Goal: Information Seeking & Learning: Learn about a topic

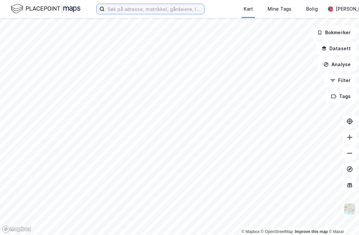
click at [180, 10] on input at bounding box center [154, 9] width 99 height 10
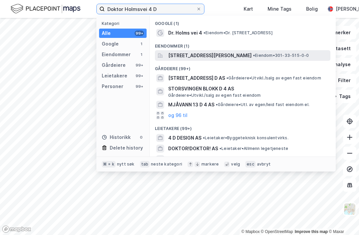
type input "Doktor Holmsvei 4 D"
click at [264, 58] on div "Doktor Holms vei 4D, 0787, OSLO, OSLO • Eiendom • 301-33-515-0-0" at bounding box center [248, 56] width 161 height 8
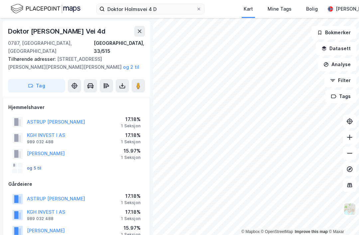
click at [0, 0] on button "og 5 til" at bounding box center [0, 0] width 0 height 0
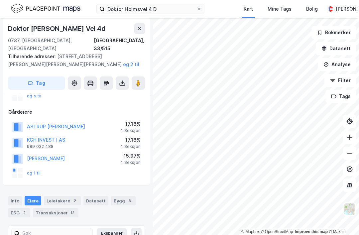
click at [29, 168] on div "og 1 til" at bounding box center [26, 173] width 29 height 11
click at [0, 0] on button "og 1 til" at bounding box center [0, 0] width 0 height 0
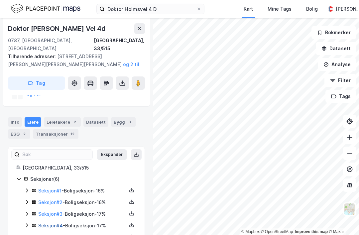
click at [46, 223] on link "Seksjon # 4" at bounding box center [50, 226] width 25 height 6
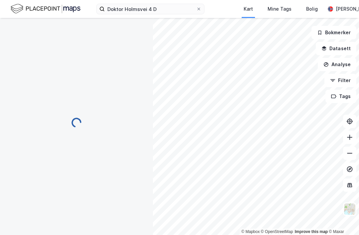
scroll to position [21, 0]
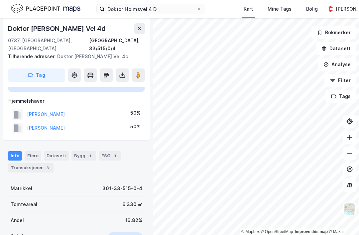
scroll to position [52, 0]
click at [13, 65] on div "Seksjon av grunneiendom Grunneiendom Oslo, 33/515 Hjemmelshaver HALMRAST ROLF E…" at bounding box center [76, 100] width 136 height 70
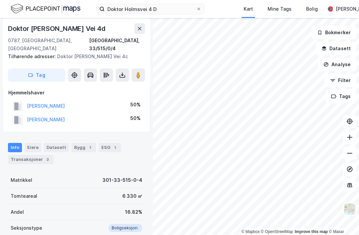
scroll to position [68, 0]
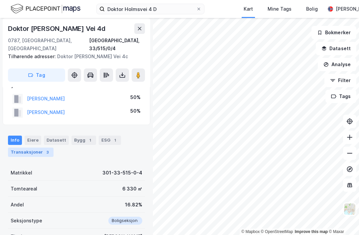
click at [20, 148] on div "Transaksjoner 3" at bounding box center [31, 152] width 46 height 9
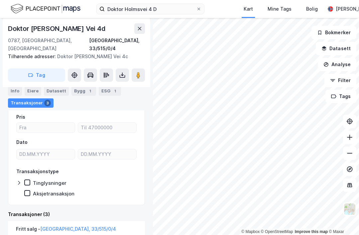
scroll to position [128, 0]
click at [119, 72] on icon at bounding box center [122, 75] width 7 height 7
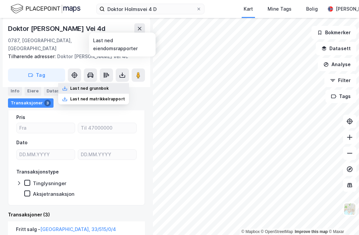
click at [86, 86] on div "Last ned grunnbok" at bounding box center [89, 88] width 39 height 5
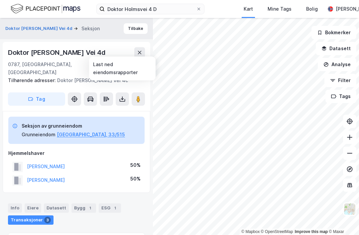
scroll to position [0, 0]
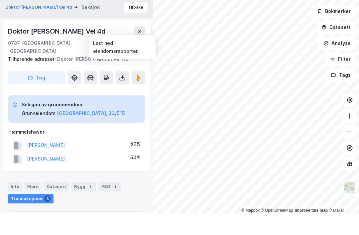
scroll to position [21, 0]
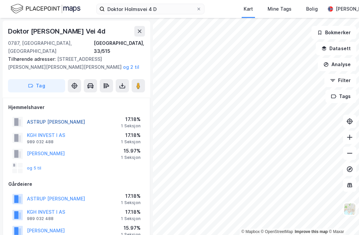
click at [0, 0] on button "ASTRUP HARALD SIGURDSSØN" at bounding box center [0, 0] width 0 height 0
click at [0, 0] on button "og 2 til" at bounding box center [0, 0] width 0 height 0
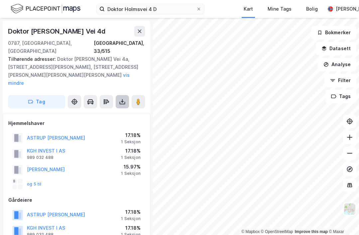
click at [120, 95] on button at bounding box center [122, 101] width 13 height 13
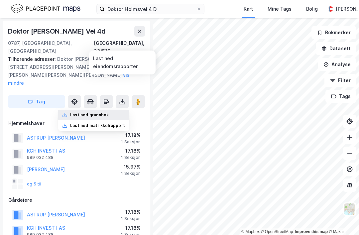
click at [80, 112] on div "Last ned grunnbok" at bounding box center [89, 114] width 39 height 5
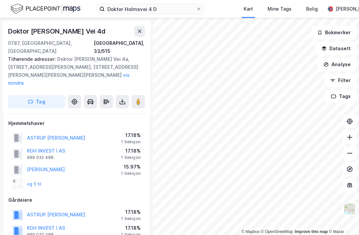
click at [58, 57] on div "Tilhørende adresser: Doktor Holms Vei 4a, Doktor Holms Vei 4b, Doktor Holms Vei…" at bounding box center [74, 71] width 132 height 32
click at [53, 55] on div "Tilhørende adresser: Doktor Holms Vei 4a, Doktor Holms Vei 4b, Doktor Holms Vei…" at bounding box center [74, 71] width 132 height 32
click at [0, 0] on button "vis mindre" at bounding box center [0, 0] width 0 height 0
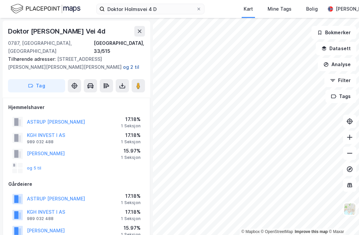
click at [0, 0] on button "og 2 til" at bounding box center [0, 0] width 0 height 0
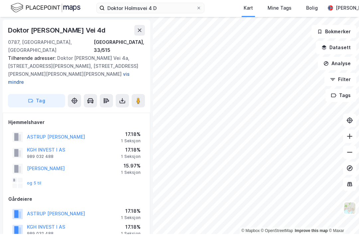
scroll to position [21, 0]
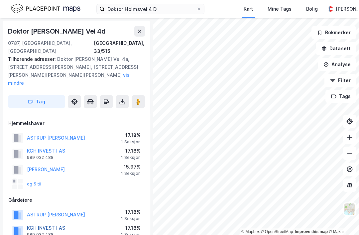
click at [0, 0] on button "KGH INVEST I AS" at bounding box center [0, 0] width 0 height 0
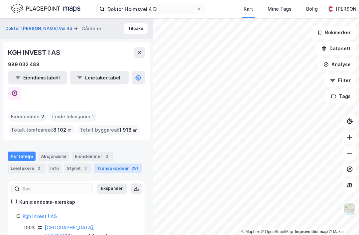
click at [110, 164] on div "Transaksjoner 251" at bounding box center [118, 168] width 48 height 9
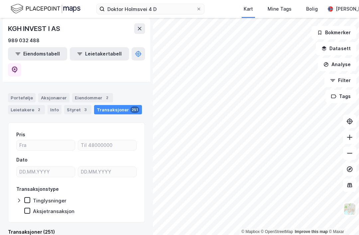
scroll to position [59, 0]
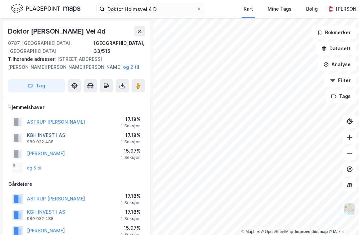
click at [0, 0] on button "KGH INVEST I AS" at bounding box center [0, 0] width 0 height 0
click at [0, 0] on button "ASTRUP HARALD SIGURDSSØN" at bounding box center [0, 0] width 0 height 0
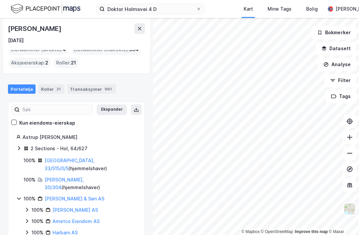
scroll to position [35, 0]
click at [57, 158] on link "Oslo, 33/515/0/5" at bounding box center [70, 165] width 50 height 14
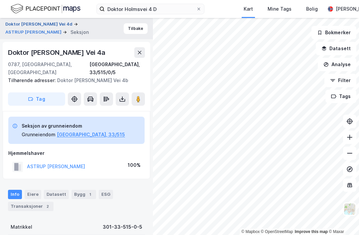
click at [22, 27] on button "Doktor Holms Vei 4d" at bounding box center [39, 24] width 68 height 7
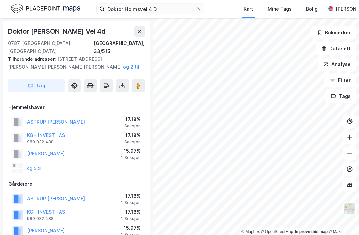
scroll to position [19, 0]
click at [0, 0] on button "ASTRUP HARALD SIGURDSSØN" at bounding box center [0, 0] width 0 height 0
click at [128, 123] on div "1 Seksjon" at bounding box center [131, 125] width 20 height 5
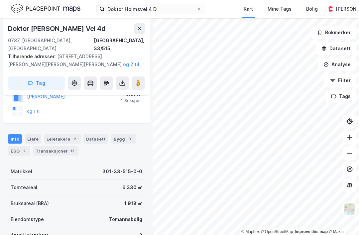
scroll to position [137, 0]
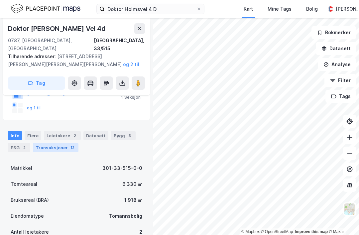
click at [52, 143] on div "Transaksjoner 12" at bounding box center [56, 147] width 46 height 9
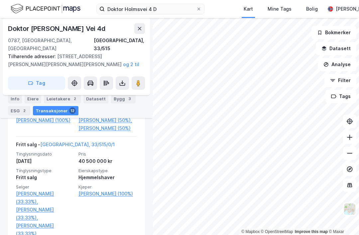
scroll to position [420, 0]
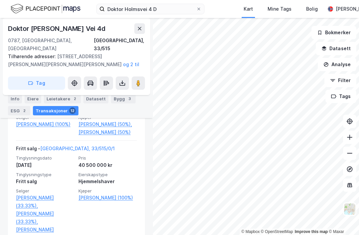
click at [2, 176] on div "Doktor Holms Vei 4d 0787, Oslo, Oslo Oslo, 33/515 Tilhørende adresser: Doktor H…" at bounding box center [76, 126] width 153 height 217
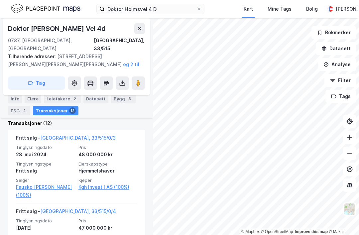
scroll to position [283, 0]
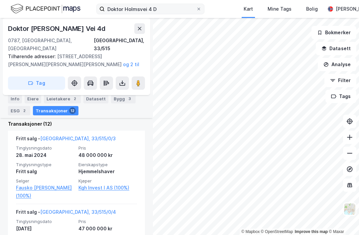
click at [202, 7] on label "Doktor Holmsvei 4 D" at bounding box center [150, 9] width 108 height 11
click at [196, 7] on input "Doktor Holmsvei 4 D" at bounding box center [150, 9] width 91 height 10
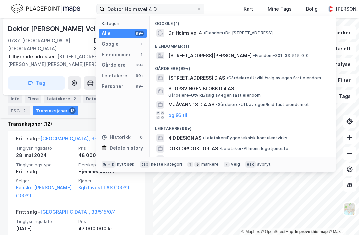
click at [200, 8] on icon at bounding box center [199, 9] width 4 height 4
click at [196, 8] on input "Doktor Holmsvei 4 D" at bounding box center [150, 9] width 91 height 10
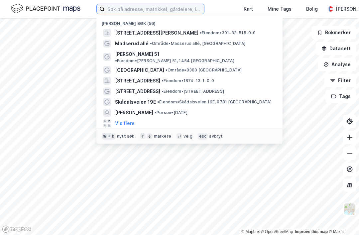
type input "Dalsveien 28b"
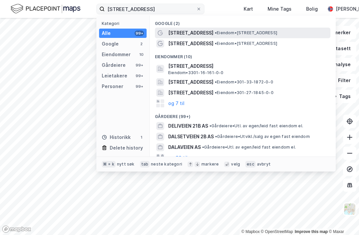
click at [200, 32] on span "[STREET_ADDRESS]" at bounding box center [190, 33] width 45 height 8
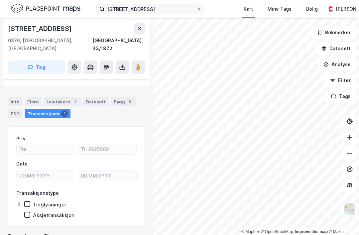
scroll to position [41, 0]
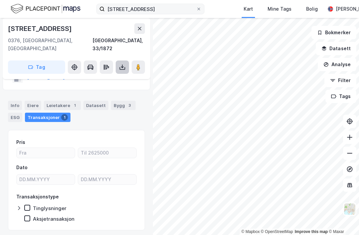
click at [121, 64] on icon at bounding box center [122, 67] width 7 height 7
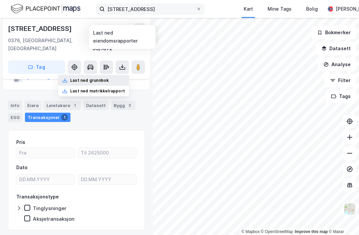
click at [81, 75] on div "Last ned grunnbok" at bounding box center [93, 80] width 71 height 11
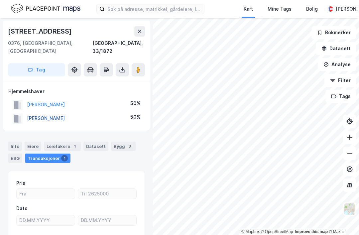
click at [0, 0] on button "TRONDSEN JON RUNE" at bounding box center [0, 0] width 0 height 0
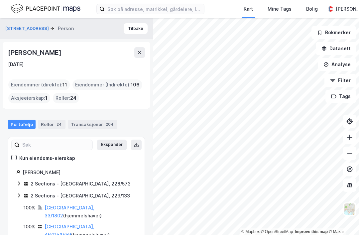
scroll to position [-3, 0]
click at [95, 123] on div "Transaksjoner 204" at bounding box center [92, 124] width 49 height 9
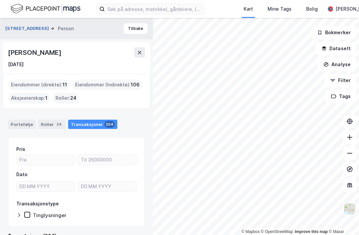
click at [19, 30] on button "Dalsveien 28b" at bounding box center [27, 28] width 45 height 7
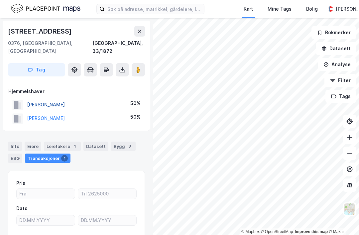
click at [0, 0] on button "TRONDSEN KARI BRITT T." at bounding box center [0, 0] width 0 height 0
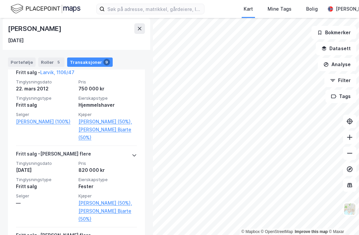
scroll to position [342, 0]
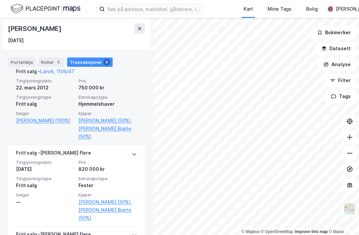
click at [16, 111] on div "Selger Hovland Lars Åge (100%)" at bounding box center [45, 126] width 59 height 30
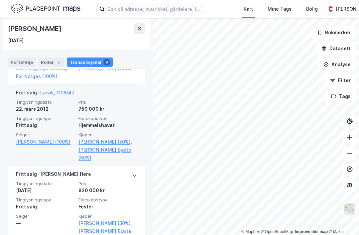
scroll to position [320, 0]
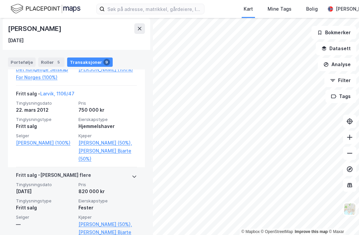
click at [129, 171] on div "Fritt salg - Gjelder flere" at bounding box center [76, 176] width 121 height 11
click at [26, 171] on div "Fritt salg - Gjelder flere" at bounding box center [53, 176] width 75 height 11
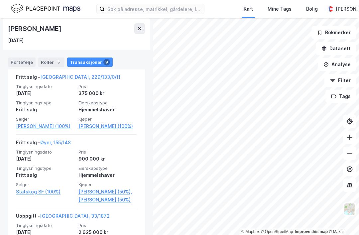
scroll to position [653, 0]
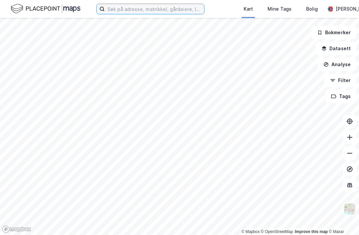
click at [189, 10] on input at bounding box center [154, 9] width 99 height 10
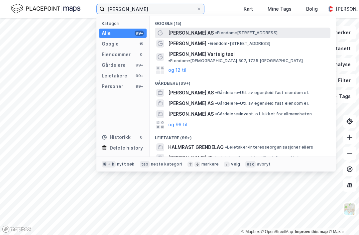
type input "[PERSON_NAME]"
click at [217, 34] on span "• Eiendom • [STREET_ADDRESS]" at bounding box center [246, 32] width 62 height 5
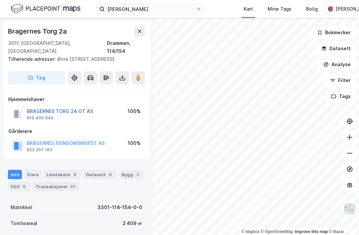
click at [0, 0] on button "BRAGERNES TORG 2A OT AS" at bounding box center [0, 0] width 0 height 0
click at [0, 0] on button "BRAGERNES EIENDOMSINVEST AS" at bounding box center [0, 0] width 0 height 0
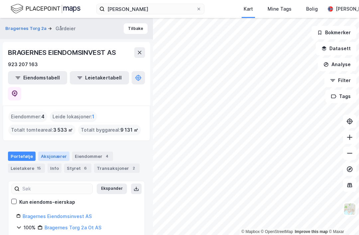
click at [50, 152] on div "Aksjonærer" at bounding box center [53, 156] width 31 height 9
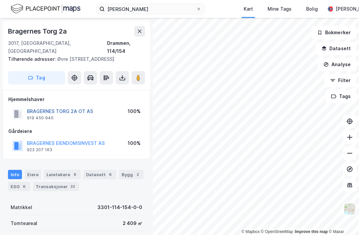
click at [0, 0] on button "BRAGERNES TORG 2A OT AS" at bounding box center [0, 0] width 0 height 0
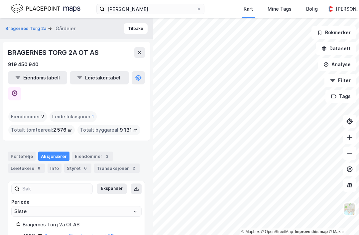
click at [50, 152] on div "Aksjonærer" at bounding box center [53, 156] width 31 height 9
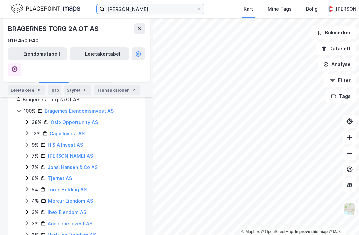
click at [181, 8] on input "[PERSON_NAME]" at bounding box center [150, 9] width 91 height 10
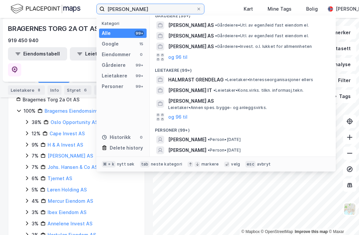
scroll to position [67, 0]
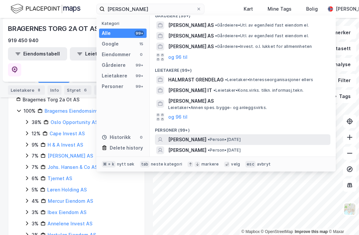
click at [206, 137] on div "[PERSON_NAME] • Person • [DATE]" at bounding box center [243, 139] width 176 height 11
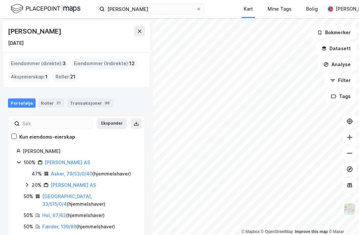
click at [49, 170] on div "47% Asker, 79/53/0/40 ( hjemmelshaver )" at bounding box center [84, 174] width 105 height 8
click at [56, 174] on link "Asker, 79/53/0/40" at bounding box center [72, 174] width 42 height 6
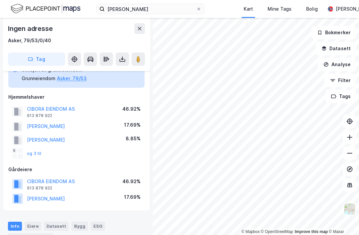
scroll to position [35, 0]
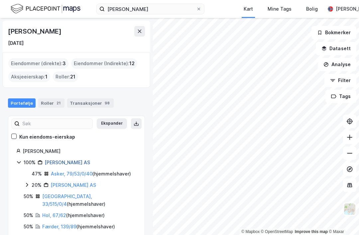
click at [50, 163] on link "[PERSON_NAME] AS" at bounding box center [68, 163] width 46 height 6
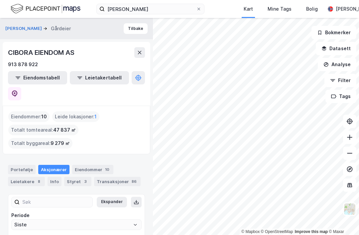
scroll to position [21, 0]
click at [79, 165] on div "Eiendommer 10" at bounding box center [92, 169] width 41 height 9
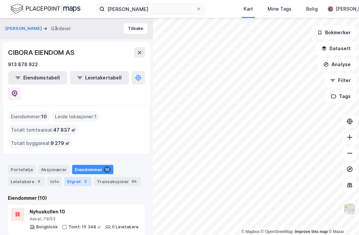
click at [72, 177] on div "Styret 3" at bounding box center [77, 181] width 27 height 9
click at [1, 103] on div "[PERSON_NAME] Tilbake CIBORA EIENDOM AS 913 878 922 Eiendomstabell Leietakertab…" at bounding box center [76, 126] width 153 height 217
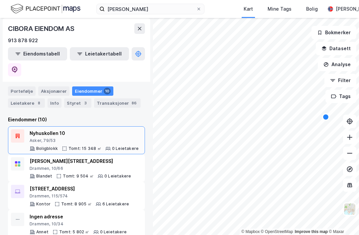
scroll to position [79, 0]
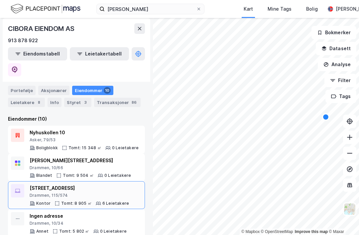
click at [38, 184] on div "Rosenkrantzgata [STREET_ADDRESS]" at bounding box center [79, 191] width 99 height 14
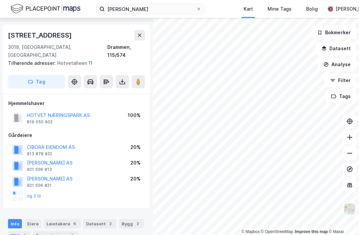
scroll to position [18, 0]
click at [0, 0] on button "HOTVET NÆRINGSPARK AS" at bounding box center [0, 0] width 0 height 0
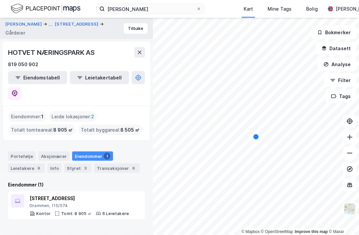
scroll to position [10, 0]
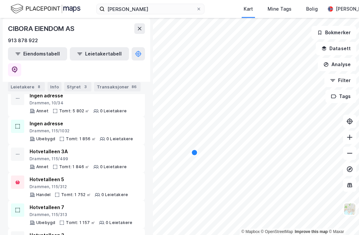
scroll to position [198, 0]
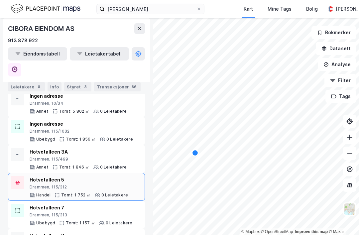
click at [33, 176] on div "Hotvetalleen 5" at bounding box center [79, 180] width 98 height 8
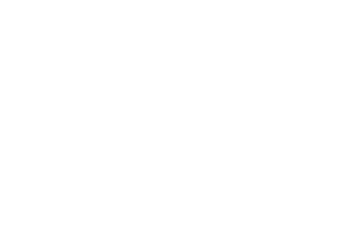
scroll to position [21, 0]
